Goal: Task Accomplishment & Management: Use online tool/utility

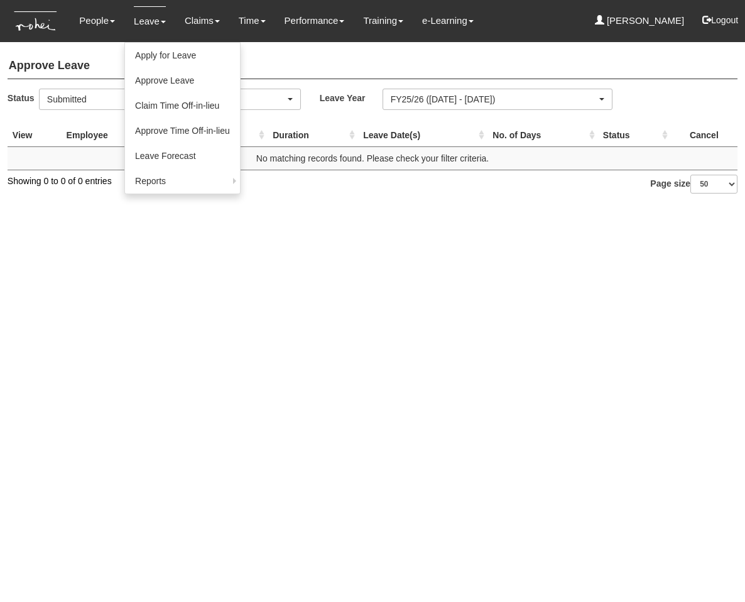
select select "50"
click at [163, 84] on link "Approve Leave" at bounding box center [182, 80] width 115 height 25
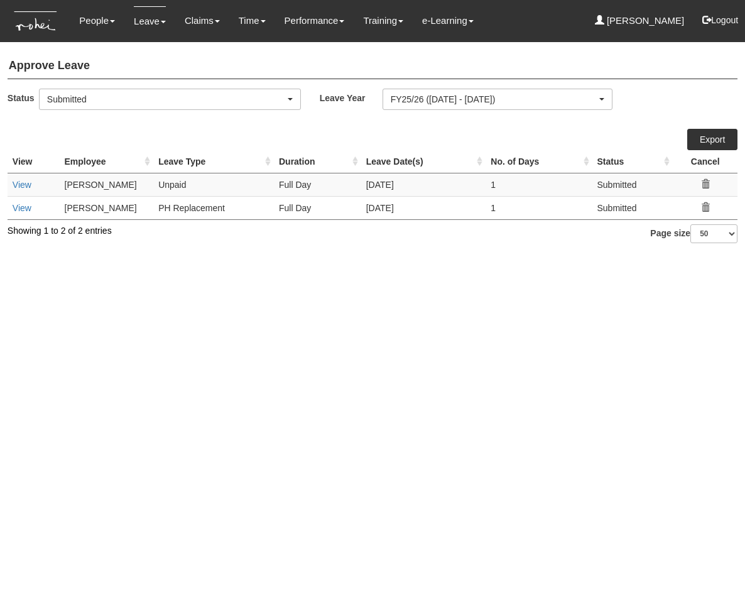
select select "50"
click at [224, 256] on html "Toggle navigation People Personal Information Staff Directory Leave Apply for L…" at bounding box center [372, 128] width 745 height 256
click at [21, 186] on link "View" at bounding box center [22, 185] width 19 height 10
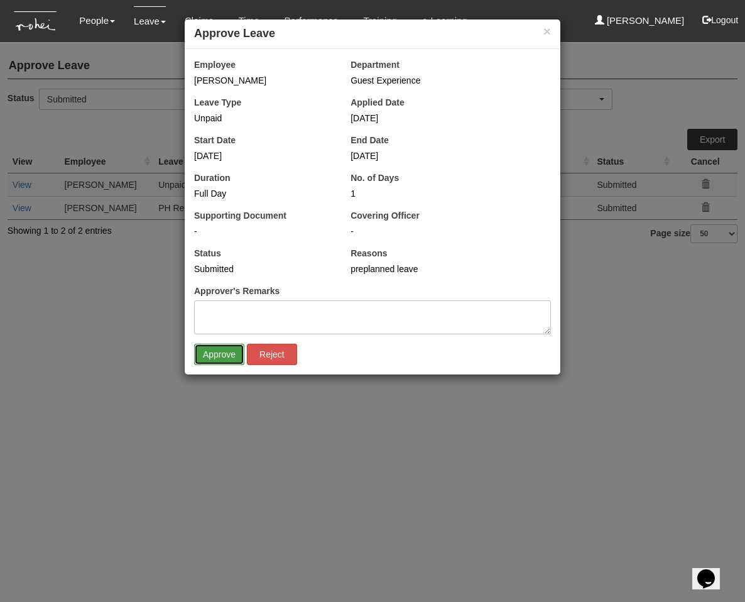
click at [211, 358] on input "Approve" at bounding box center [219, 354] width 50 height 21
select select "50"
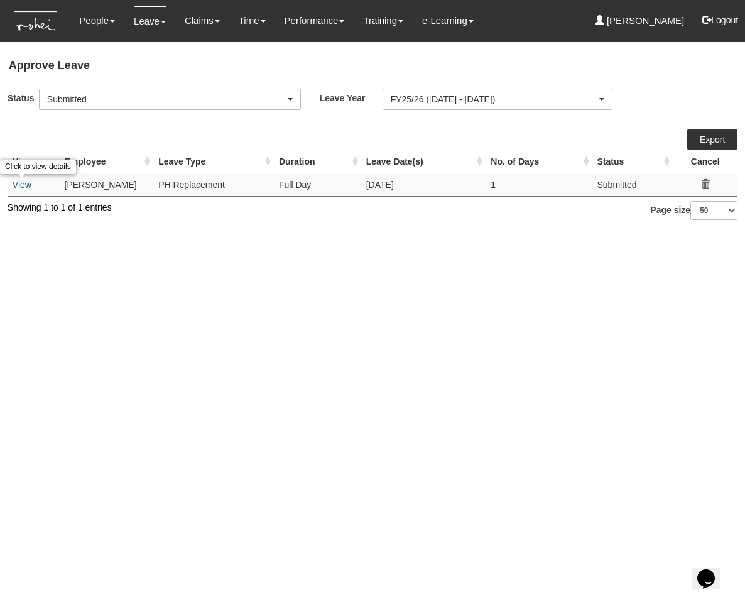
click at [28, 181] on link "View" at bounding box center [22, 185] width 19 height 10
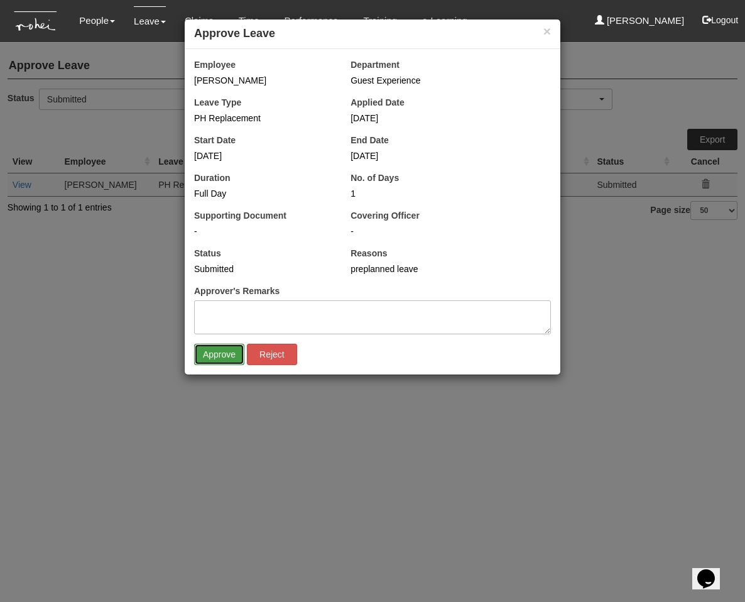
click at [204, 356] on input "Approve" at bounding box center [219, 354] width 50 height 21
select select "50"
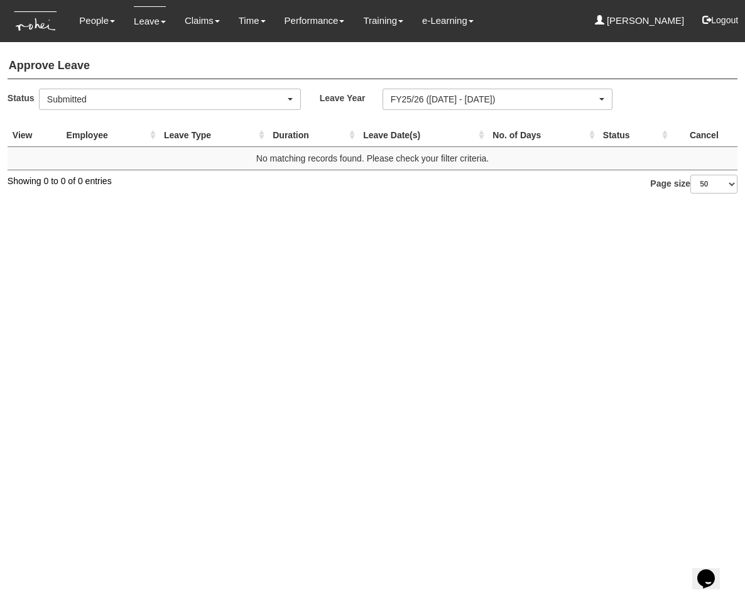
drag, startPoint x: 211, startPoint y: 259, endPoint x: 146, endPoint y: 115, distance: 158.1
click at [211, 206] on html "Toggle navigation People Personal Information Staff Directory Leave Apply for L…" at bounding box center [372, 103] width 745 height 206
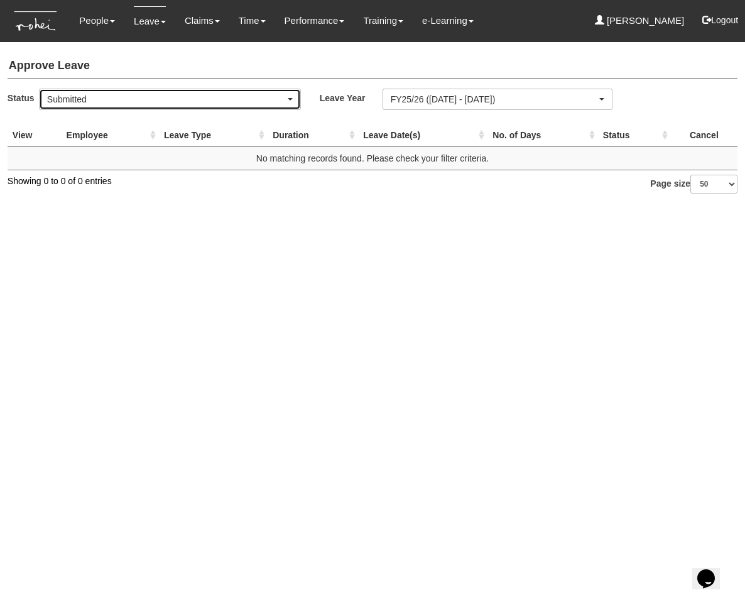
click at [144, 103] on div "Submitted" at bounding box center [166, 99] width 238 height 13
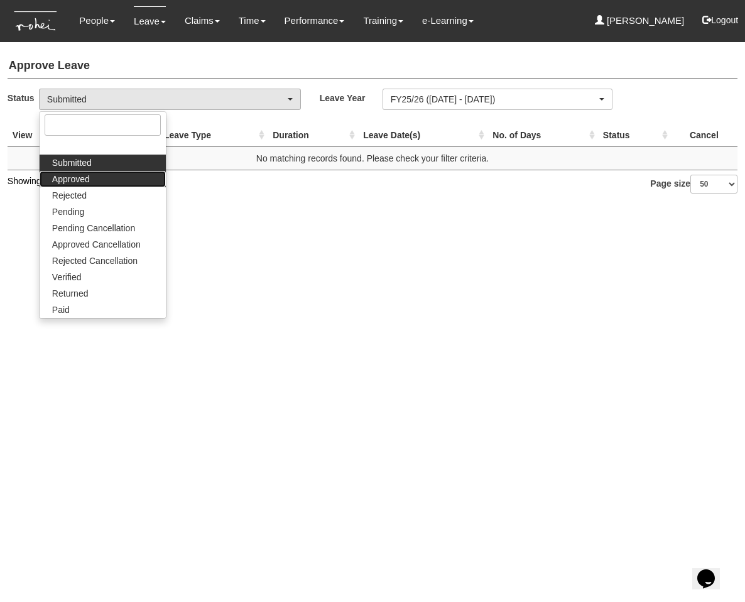
click at [99, 182] on link "Approved" at bounding box center [103, 179] width 126 height 16
select select "Approved"
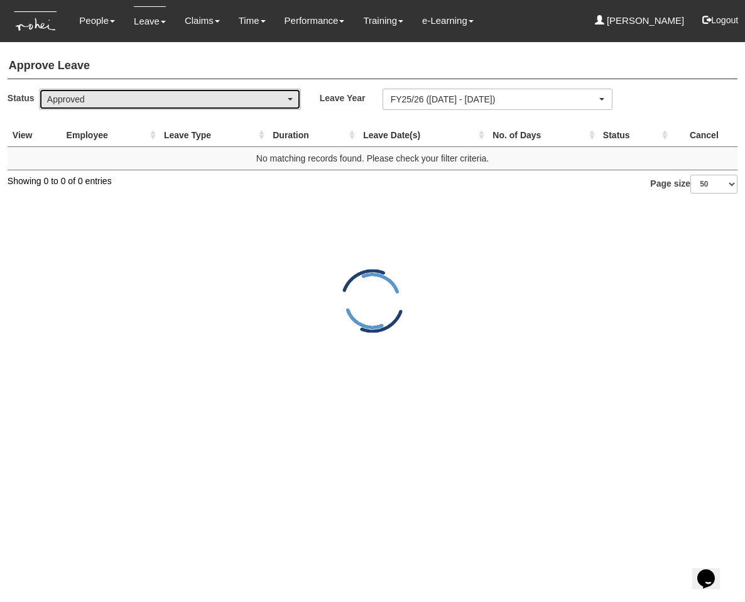
select select "50"
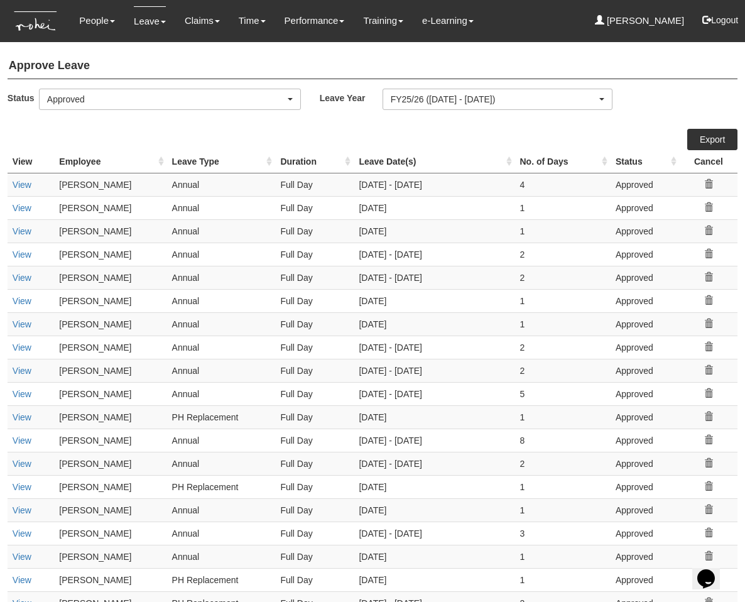
click at [82, 157] on th "Employee" at bounding box center [110, 161] width 113 height 23
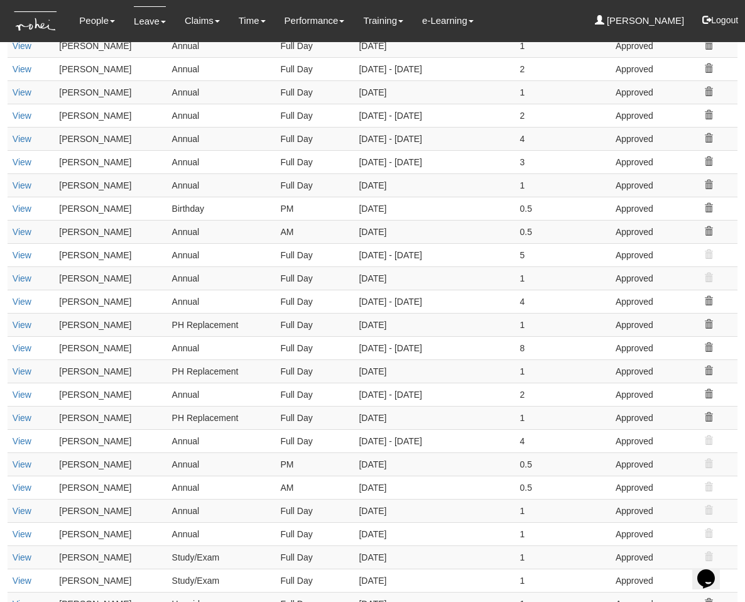
scroll to position [801, 0]
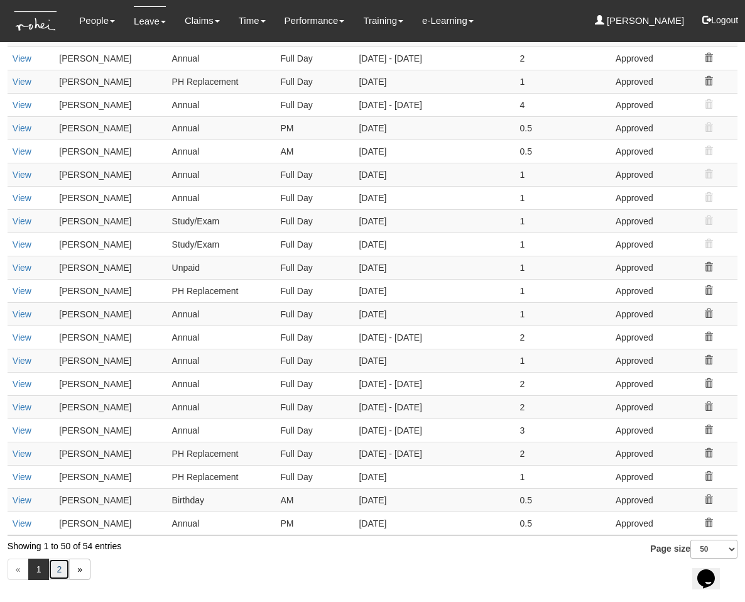
click at [65, 568] on link "2" at bounding box center [58, 569] width 21 height 21
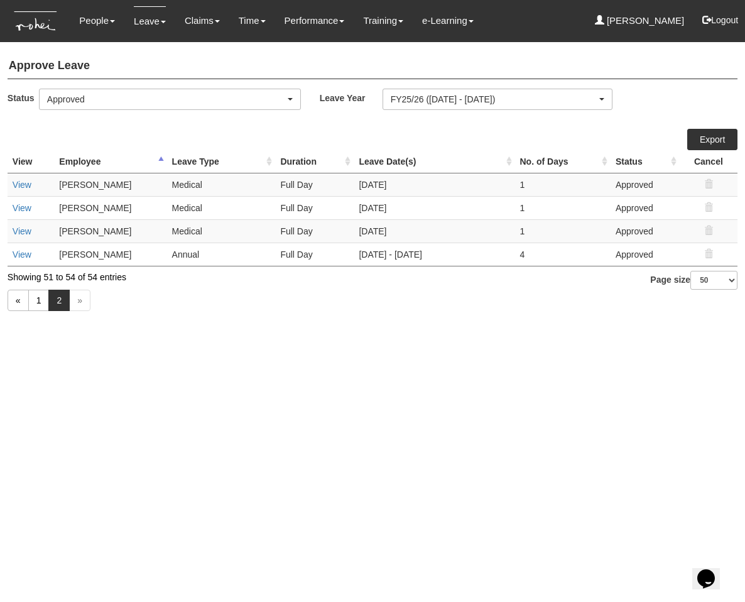
scroll to position [0, 0]
click at [41, 304] on link "1" at bounding box center [38, 300] width 21 height 21
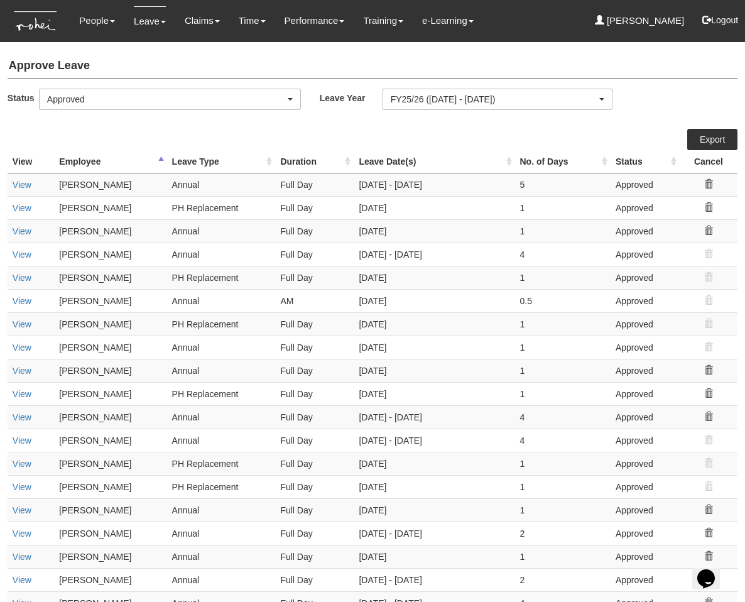
scroll to position [801, 0]
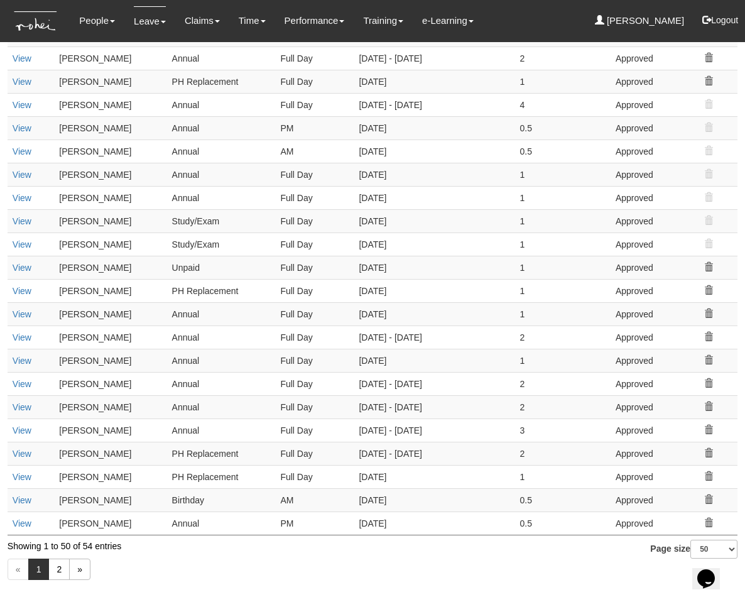
click at [234, 296] on td "PH Replacement" at bounding box center [221, 290] width 109 height 23
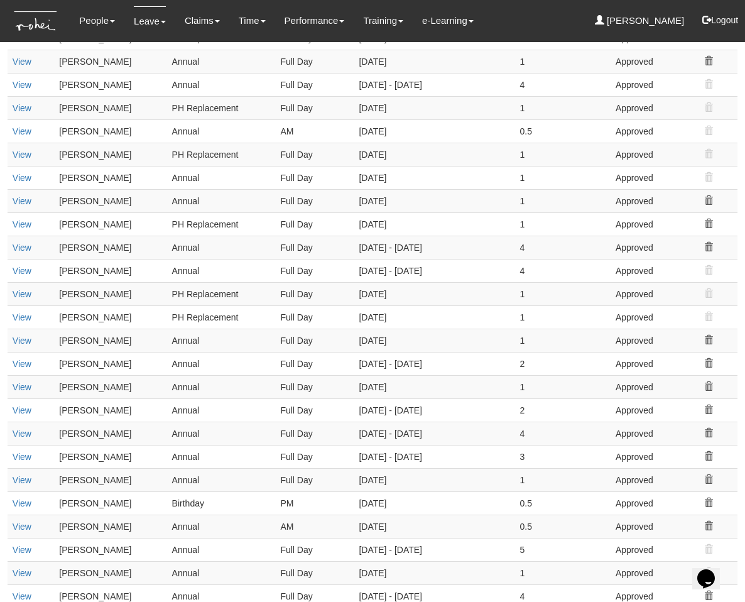
scroll to position [0, 0]
